Goal: Information Seeking & Learning: Understand process/instructions

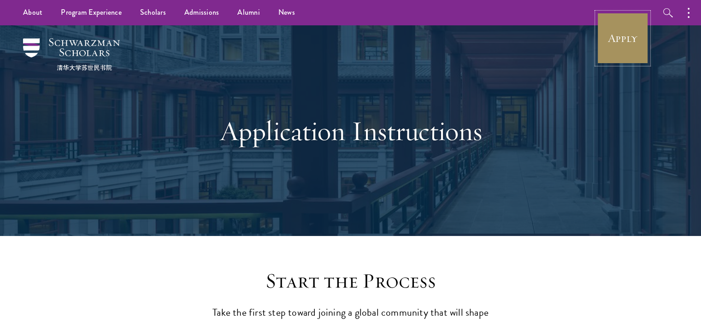
click at [623, 38] on link "Apply" at bounding box center [623, 38] width 52 height 52
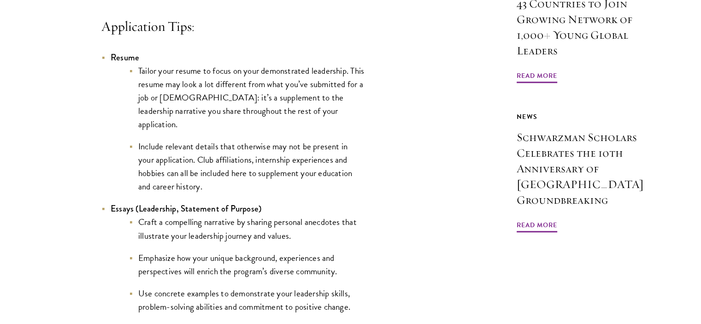
scroll to position [830, 0]
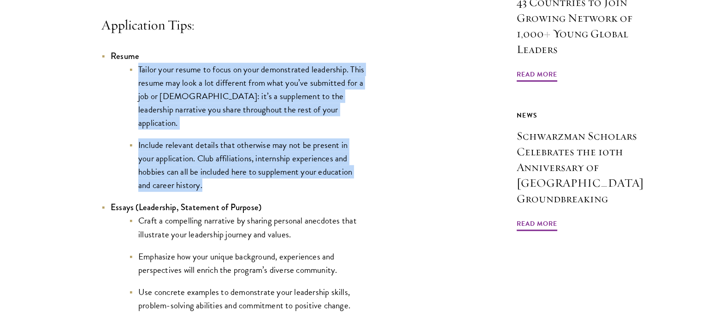
drag, startPoint x: 138, startPoint y: 84, endPoint x: 229, endPoint y: 187, distance: 136.9
click at [229, 187] on ul "Tailor your resume to focus on your demonstrated leadership. This resume may lo…" at bounding box center [238, 128] width 254 height 130
copy ul "Tailor your resume to focus on your demonstrated leadership. This resume may lo…"
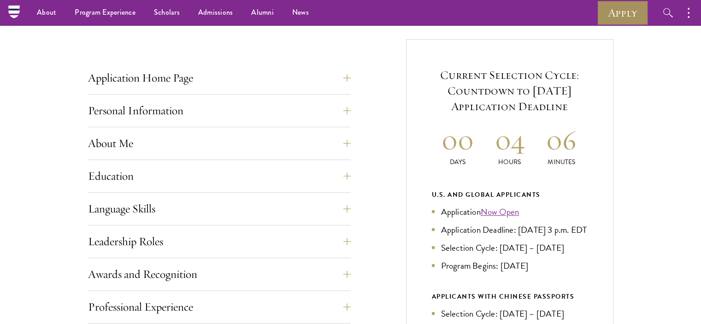
scroll to position [332, 0]
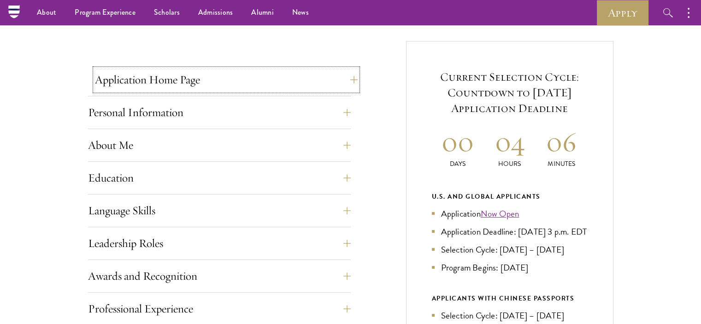
click at [101, 79] on button "Application Home Page" at bounding box center [226, 80] width 263 height 22
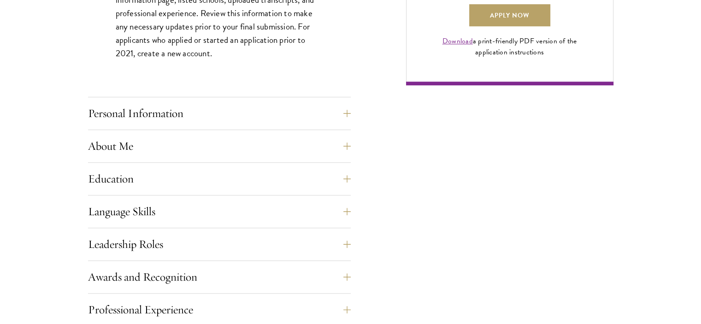
scroll to position [756, 0]
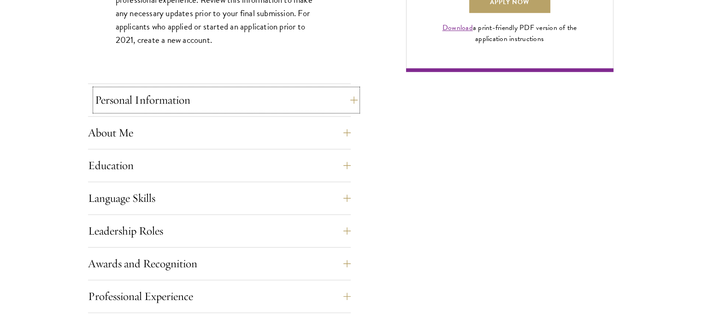
click at [167, 90] on button "Personal Information" at bounding box center [226, 100] width 263 height 22
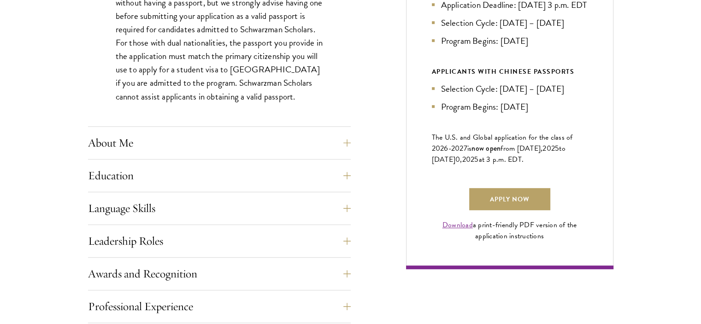
scroll to position [590, 0]
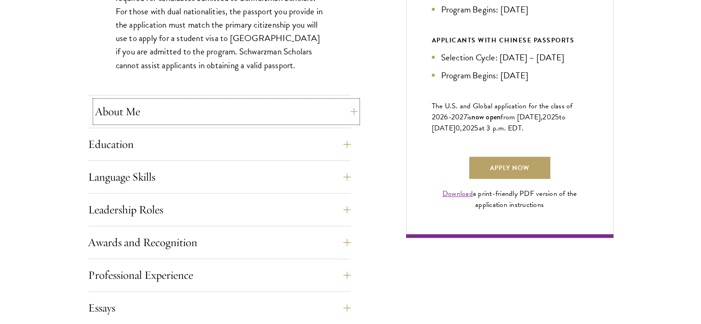
click at [115, 117] on button "About Me" at bounding box center [226, 112] width 263 height 22
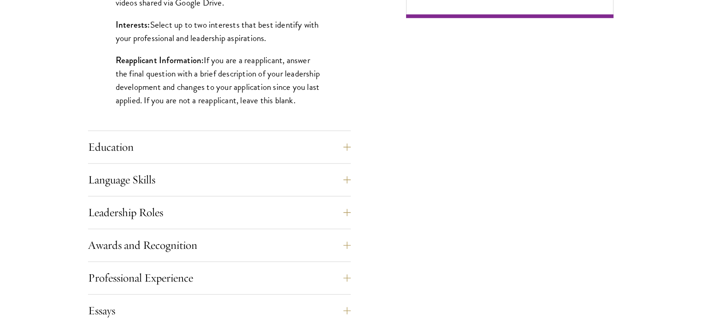
scroll to position [812, 0]
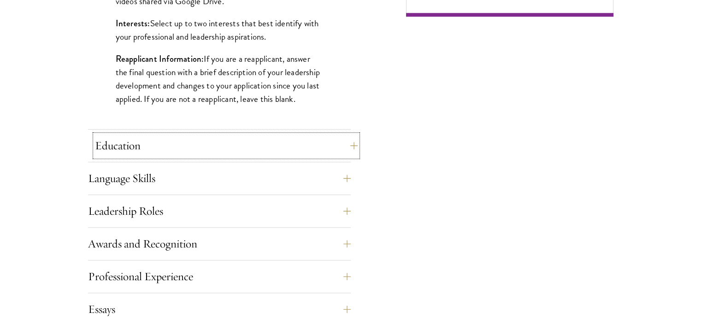
click at [117, 146] on button "Education" at bounding box center [226, 146] width 263 height 22
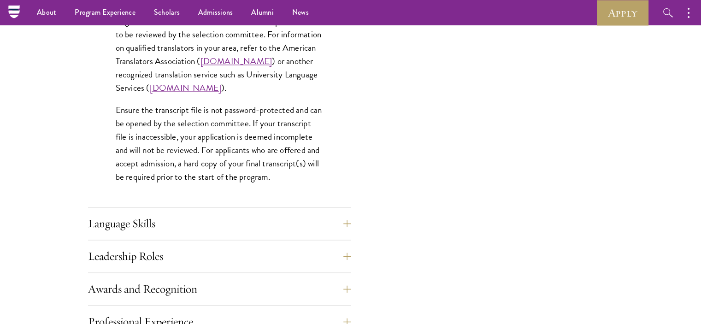
scroll to position [1397, 0]
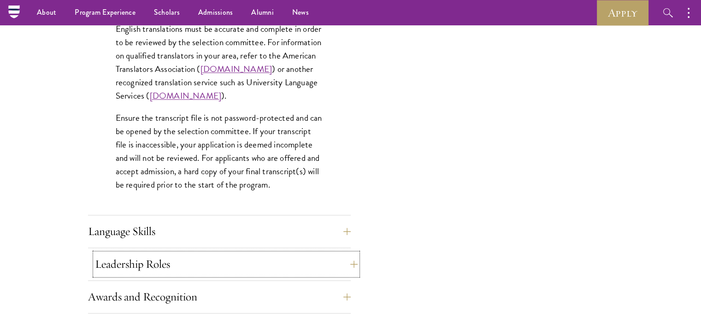
click at [130, 270] on button "Leadership Roles" at bounding box center [226, 264] width 263 height 22
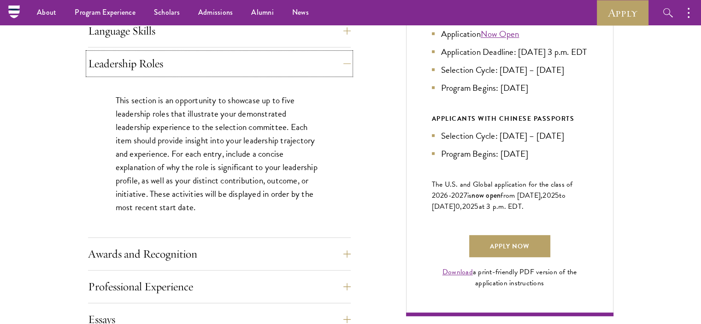
scroll to position [493, 0]
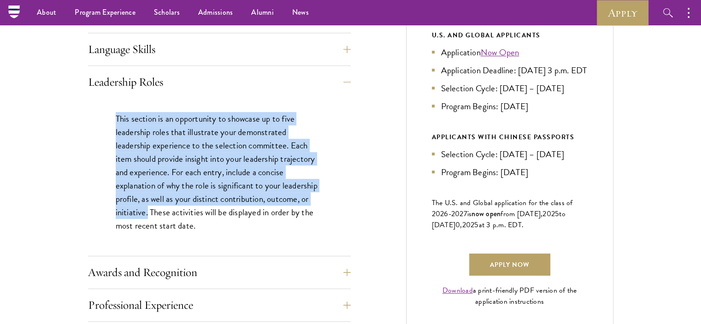
drag, startPoint x: 113, startPoint y: 114, endPoint x: 147, endPoint y: 215, distance: 106.3
click at [147, 215] on div "This section is an opportunity to showcase up to five leadership roles that ill…" at bounding box center [219, 177] width 263 height 158
copy p "This section is an opportunity to showcase up to five leadership roles that ill…"
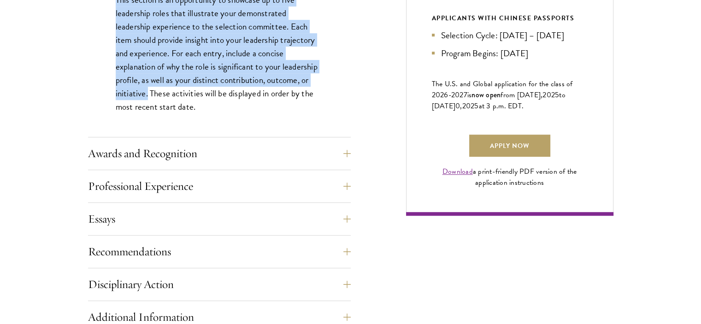
scroll to position [665, 0]
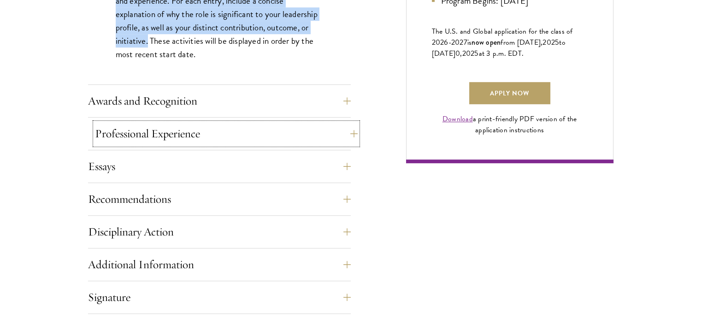
click at [192, 139] on button "Professional Experience" at bounding box center [226, 134] width 263 height 22
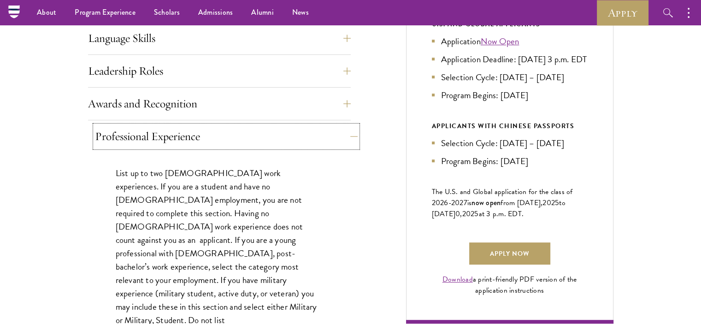
scroll to position [499, 0]
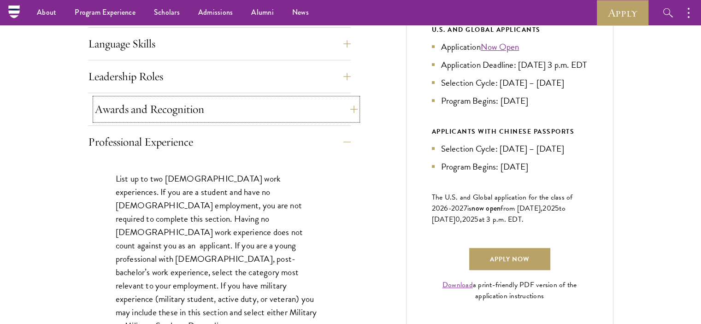
click at [184, 119] on button "Awards and Recognition" at bounding box center [226, 109] width 263 height 22
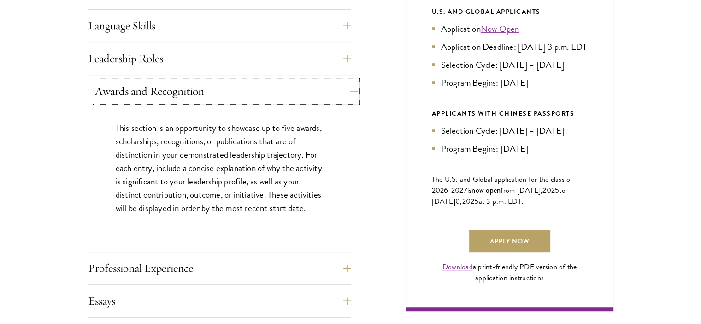
scroll to position [517, 0]
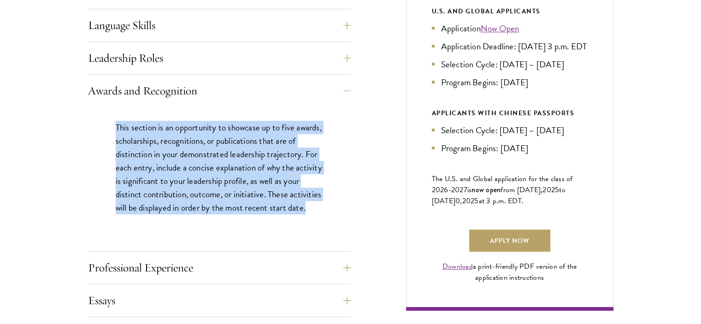
drag, startPoint x: 114, startPoint y: 124, endPoint x: 226, endPoint y: 221, distance: 148.8
click at [226, 221] on div "This section is an opportunity to showcase up to five awards, scholarships, rec…" at bounding box center [219, 172] width 263 height 131
copy p "This section is an opportunity to showcase up to five awards, scholarships, rec…"
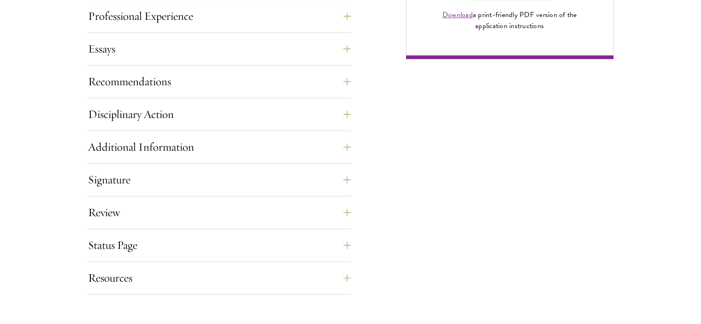
scroll to position [794, 0]
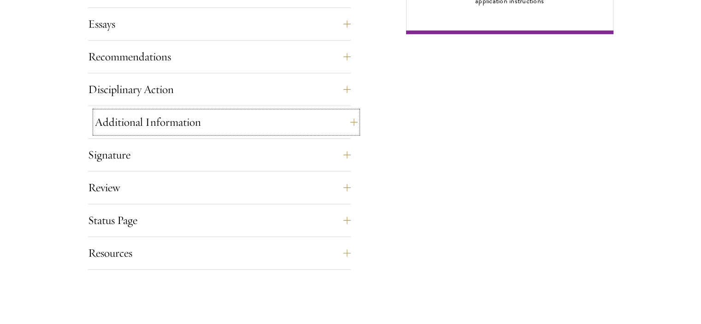
click at [149, 129] on button "Additional Information" at bounding box center [226, 122] width 263 height 22
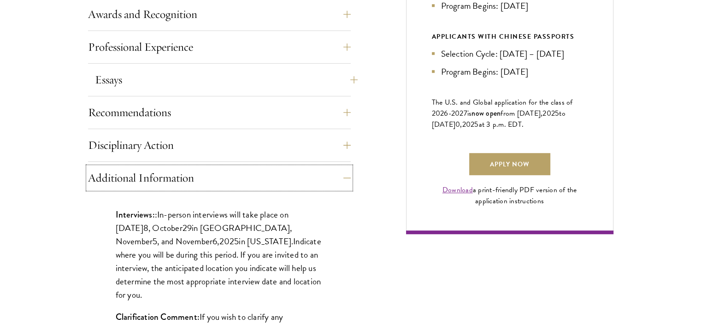
scroll to position [612, 0]
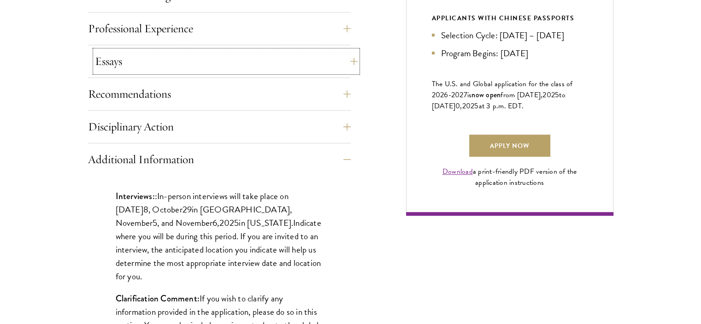
click at [183, 59] on button "Essays" at bounding box center [226, 61] width 263 height 22
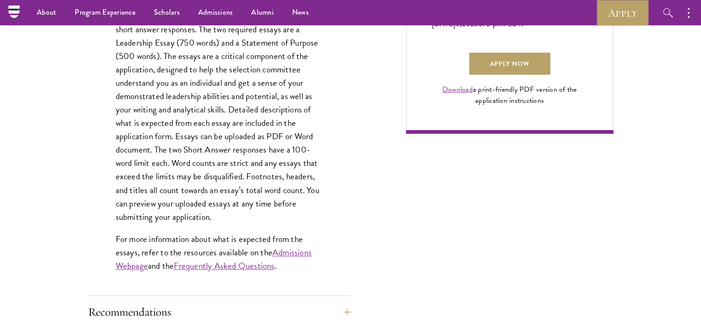
scroll to position [686, 0]
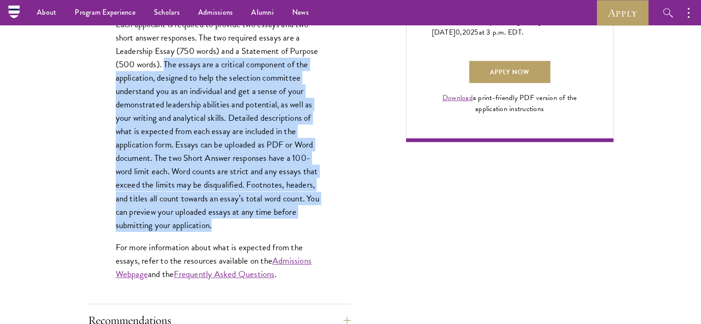
drag, startPoint x: 164, startPoint y: 64, endPoint x: 231, endPoint y: 226, distance: 175.3
click at [231, 226] on p "Each applicant is required to provide two essays and two short answer responses…" at bounding box center [220, 125] width 208 height 214
copy p "The essays are a critical component of the application, designed to help the se…"
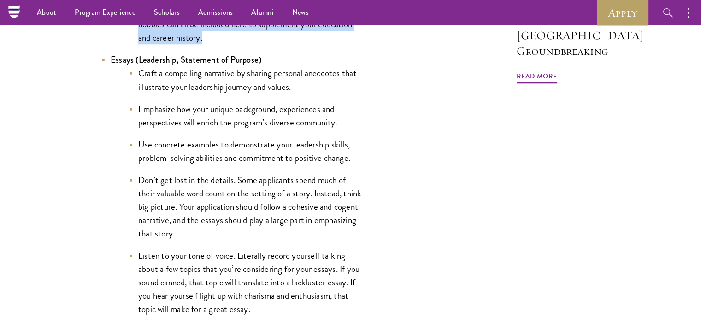
scroll to position [996, 0]
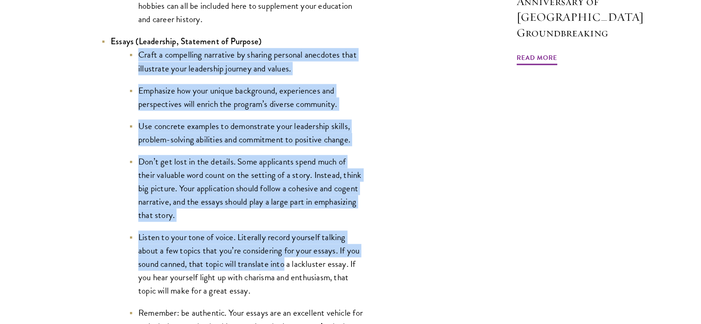
drag, startPoint x: 139, startPoint y: 56, endPoint x: 286, endPoint y: 269, distance: 258.8
click at [286, 269] on ul "Craft a compelling narrative by sharing personal anecdotes that illustrate your…" at bounding box center [238, 197] width 254 height 298
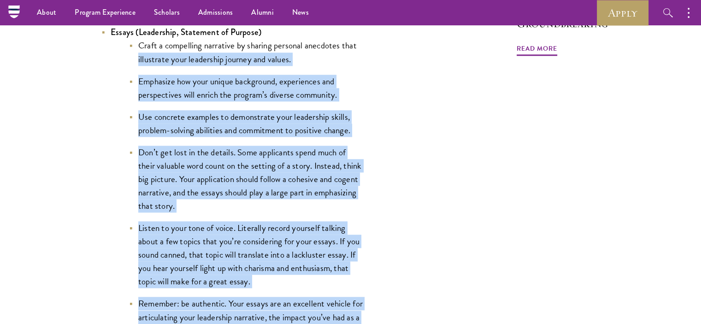
scroll to position [987, 0]
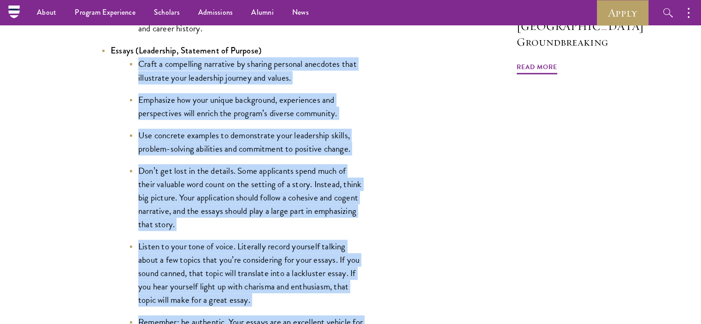
drag, startPoint x: 330, startPoint y: 288, endPoint x: 135, endPoint y: 66, distance: 295.7
click at [135, 66] on ul "Craft a compelling narrative by sharing personal anecdotes that illustrate your…" at bounding box center [238, 206] width 254 height 298
copy ul "Lorem i dolorsitam consectet ad elitsed doeiusmo temporinc utla etdolorema aliq…"
